Goal: Information Seeking & Learning: Learn about a topic

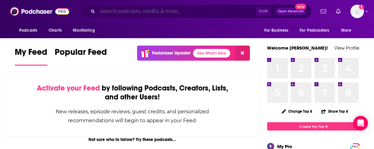
click at [190, 11] on input "Search podcasts, credits, & more..." at bounding box center [176, 11] width 159 height 10
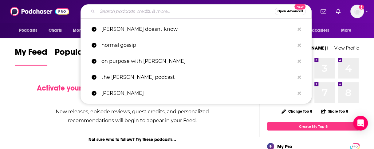
paste input "Not Gonna Lie with [PERSON_NAME]"
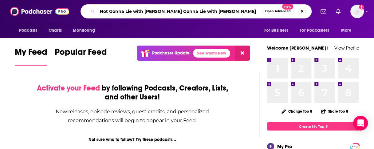
click at [190, 11] on input "Not Gonna Lie with [PERSON_NAME] Gonna Lie with [PERSON_NAME]" at bounding box center [179, 11] width 165 height 10
paste input "Search podcasts, credits, & more..."
type input "Not Gonna Lie with [PERSON_NAME]"
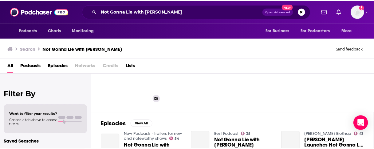
scroll to position [36, 0]
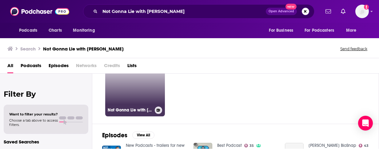
click at [140, 91] on link "85 Not Gonna Lie with [PERSON_NAME]" at bounding box center [135, 87] width 60 height 60
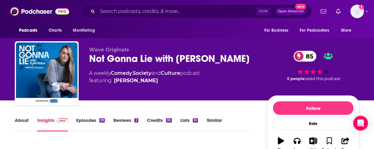
click at [206, 98] on div "Wave Originals Not Gonna Lie with [PERSON_NAME] 85 A weekly Comedy , Society an…" at bounding box center [224, 74] width 270 height 55
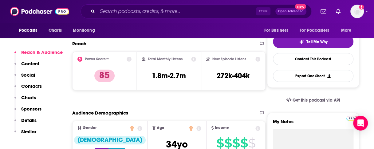
scroll to position [137, 0]
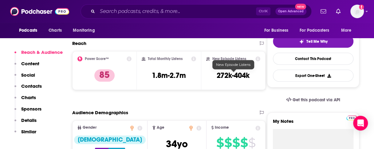
click at [228, 93] on div "Reach Power Score™ 85 Total Monthly Listens 1.8m-2.7m New Episode Listens 272k-…" at bounding box center [168, 67] width 193 height 54
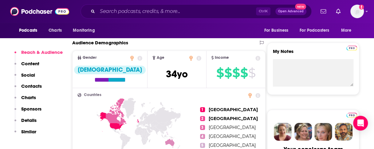
scroll to position [208, 0]
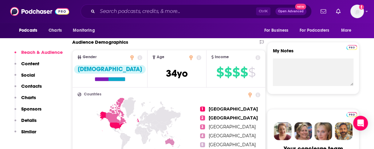
click at [204, 96] on h2 "Countries" at bounding box center [168, 94] width 183 height 4
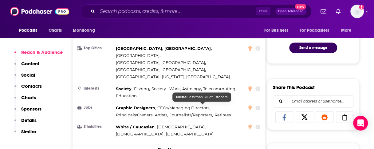
scroll to position [329, 0]
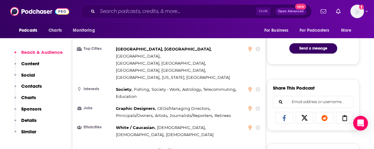
click at [220, 80] on ul "Top Cities [GEOGRAPHIC_DATA], [GEOGRAPHIC_DATA] , [GEOGRAPHIC_DATA] , [GEOGRAPH…" at bounding box center [168, 92] width 183 height 93
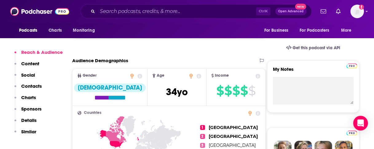
scroll to position [188, 0]
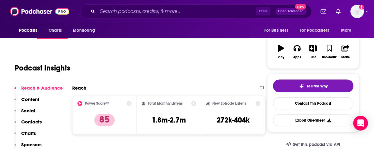
scroll to position [77, 0]
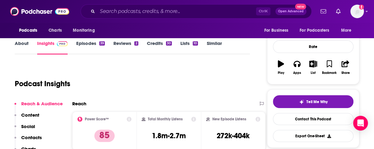
click at [185, 99] on div "Podcast Insights" at bounding box center [132, 82] width 235 height 36
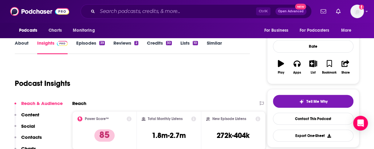
click at [219, 103] on div "Reach" at bounding box center [162, 103] width 181 height 6
click at [114, 5] on div "Ctrl K Open Advanced New" at bounding box center [196, 11] width 231 height 14
click at [113, 10] on input "Search podcasts, credits, & more..." at bounding box center [176, 11] width 159 height 10
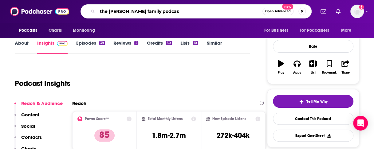
type input "the [PERSON_NAME] family podcast"
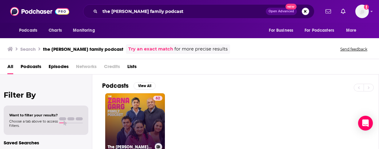
click at [154, 118] on div "62" at bounding box center [157, 119] width 9 height 47
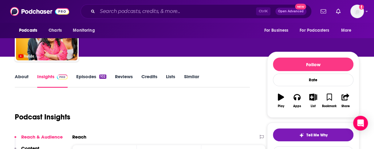
scroll to position [34, 0]
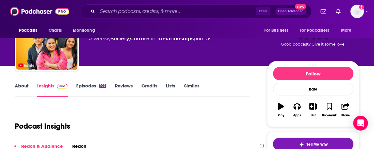
click at [27, 84] on link "About" at bounding box center [22, 90] width 14 height 14
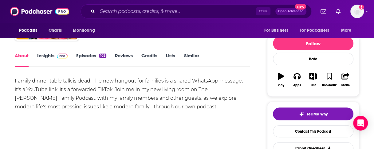
scroll to position [67, 0]
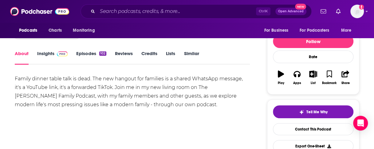
click at [51, 53] on link "Insights" at bounding box center [52, 57] width 30 height 14
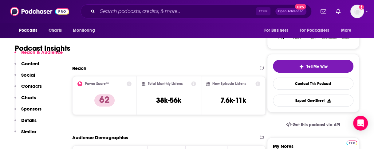
scroll to position [146, 0]
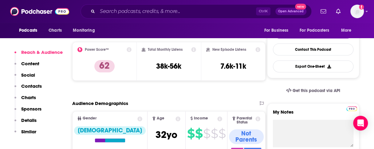
click at [130, 49] on icon at bounding box center [129, 49] width 5 height 5
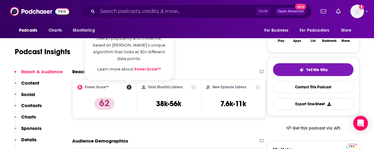
scroll to position [101, 0]
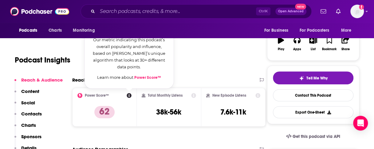
click at [151, 76] on link "Power Score™" at bounding box center [147, 77] width 27 height 5
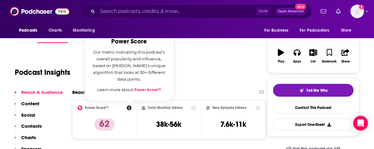
click at [215, 78] on div "Podcast Insights" at bounding box center [130, 68] width 230 height 31
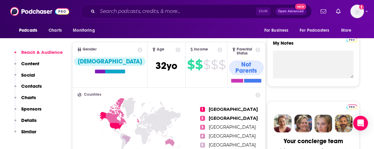
scroll to position [220, 0]
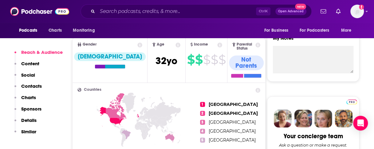
click at [208, 74] on span "Income $ $ $ $ $" at bounding box center [207, 60] width 42 height 45
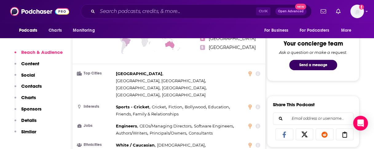
scroll to position [316, 0]
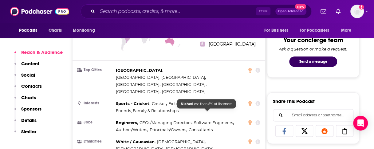
click at [235, 119] on div "Countries 1 [GEOGRAPHIC_DATA] 2 [GEOGRAPHIC_DATA] 3 [GEOGRAPHIC_DATA] 4 [GEOGRA…" at bounding box center [169, 81] width 193 height 188
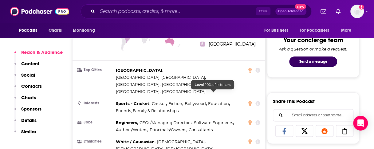
click at [210, 120] on span "Software Engineers" at bounding box center [213, 122] width 39 height 5
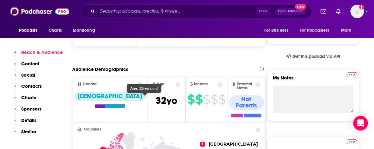
scroll to position [216, 0]
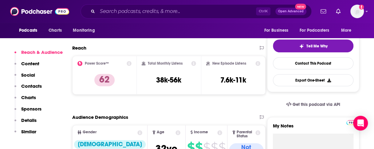
scroll to position [132, 0]
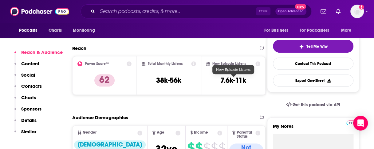
click at [226, 94] on div "New Episode Listens 7.6k-11k" at bounding box center [233, 75] width 65 height 39
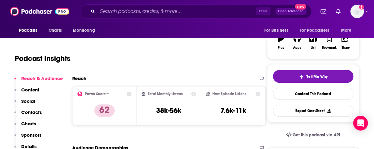
scroll to position [111, 0]
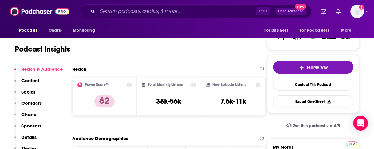
click at [128, 87] on icon at bounding box center [129, 84] width 5 height 5
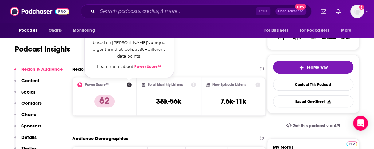
click at [140, 69] on link "Power Score™" at bounding box center [147, 66] width 27 height 5
click at [216, 62] on div "Podcast Insights" at bounding box center [132, 48] width 235 height 36
